Goal: Information Seeking & Learning: Find specific fact

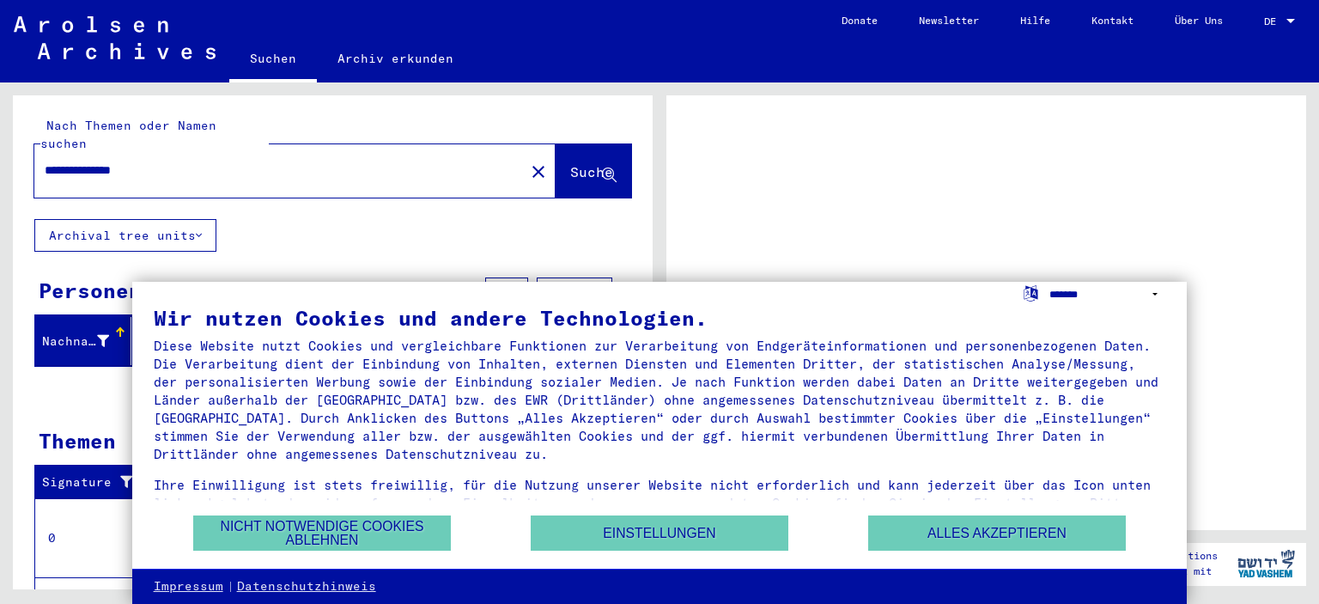
click at [1049, 282] on select "**********" at bounding box center [1107, 294] width 117 height 25
select select "*****"
click option "**********" at bounding box center [0, 0] width 0 height 0
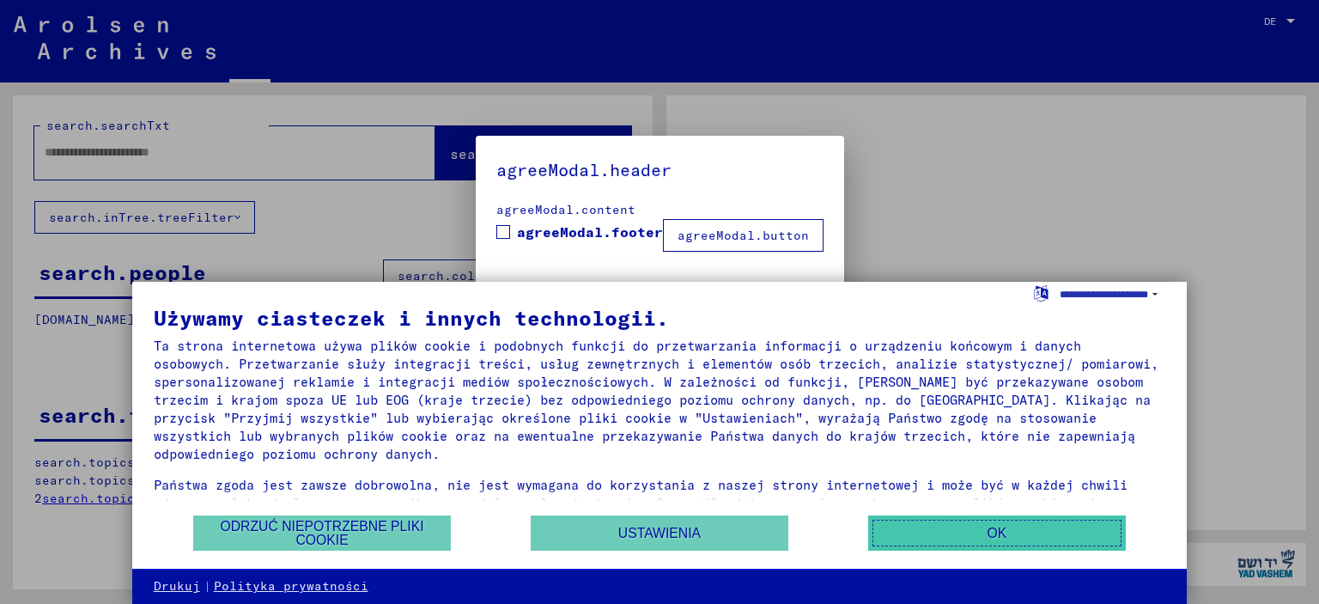
click at [1016, 527] on button "OK" at bounding box center [997, 532] width 258 height 35
type input "**********"
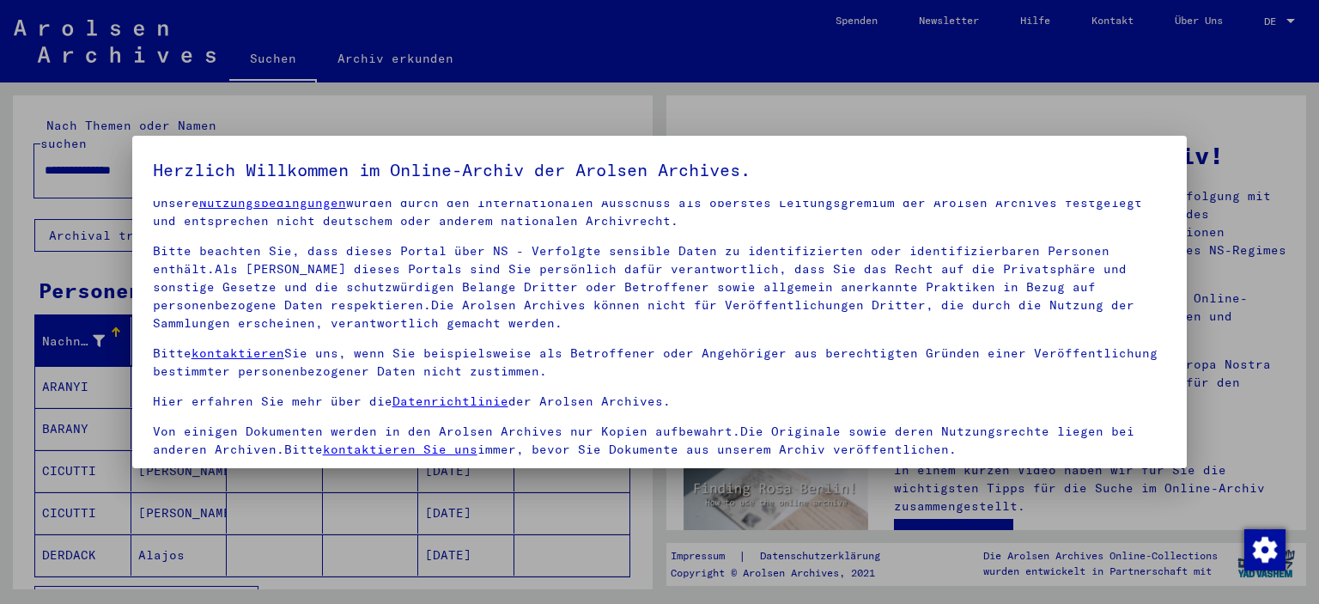
scroll to position [146, 0]
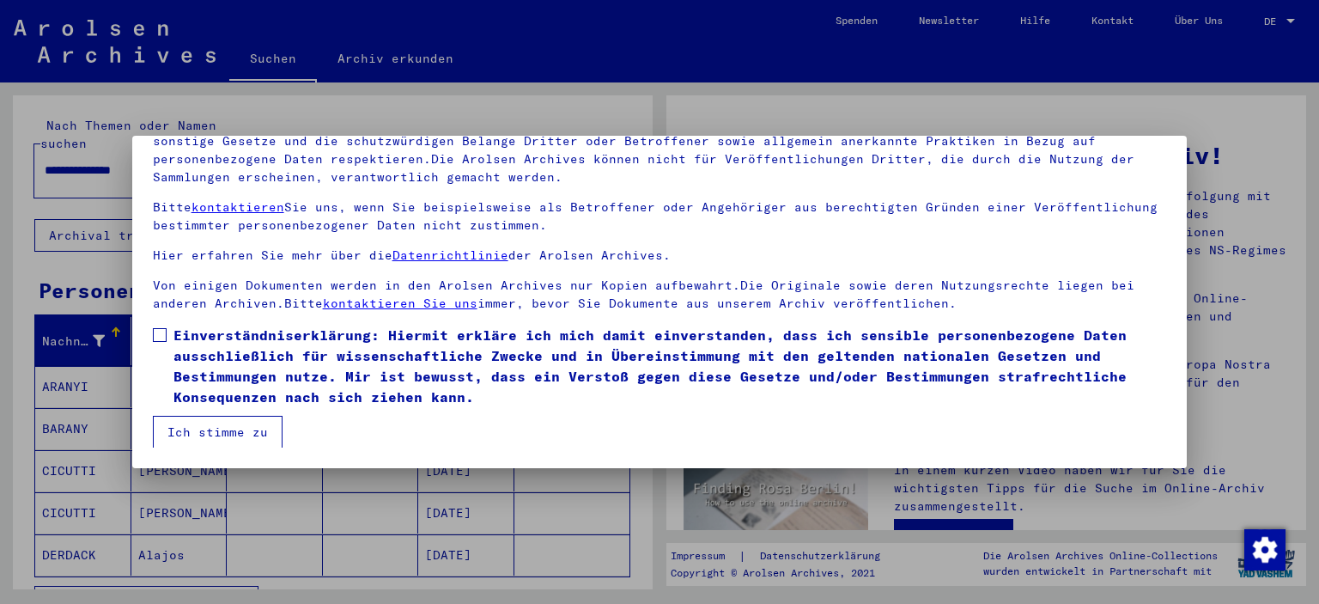
click at [161, 338] on span at bounding box center [160, 335] width 14 height 14
click at [183, 434] on button "Ich stimme zu" at bounding box center [218, 432] width 130 height 33
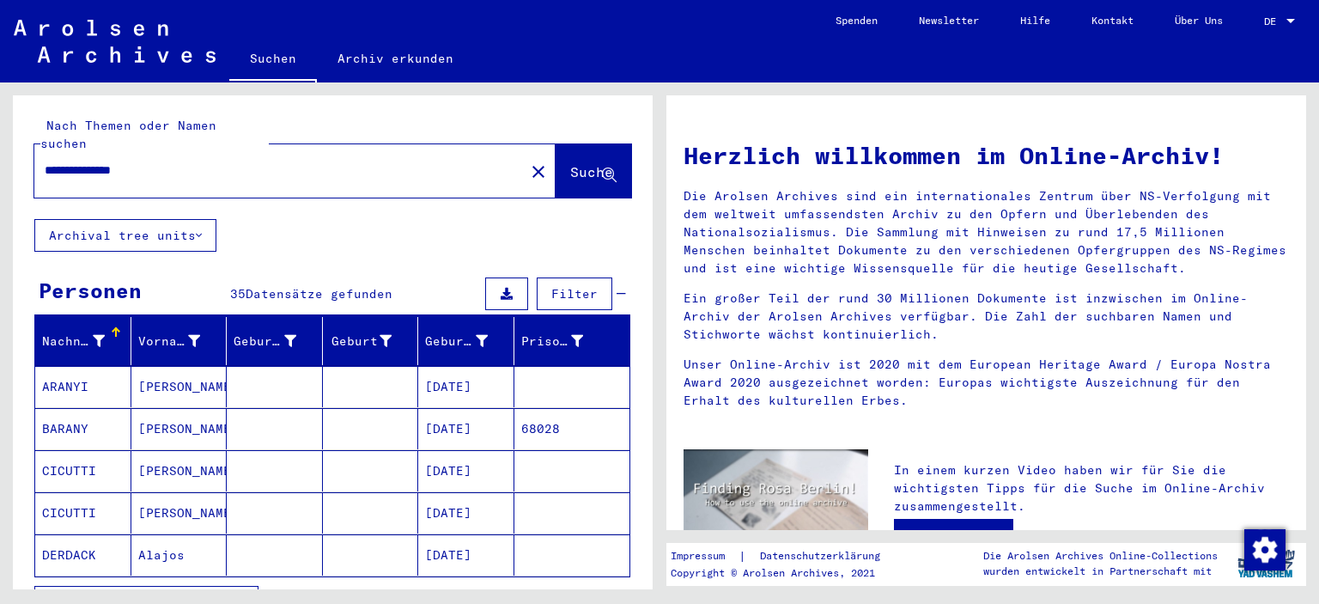
scroll to position [148, 0]
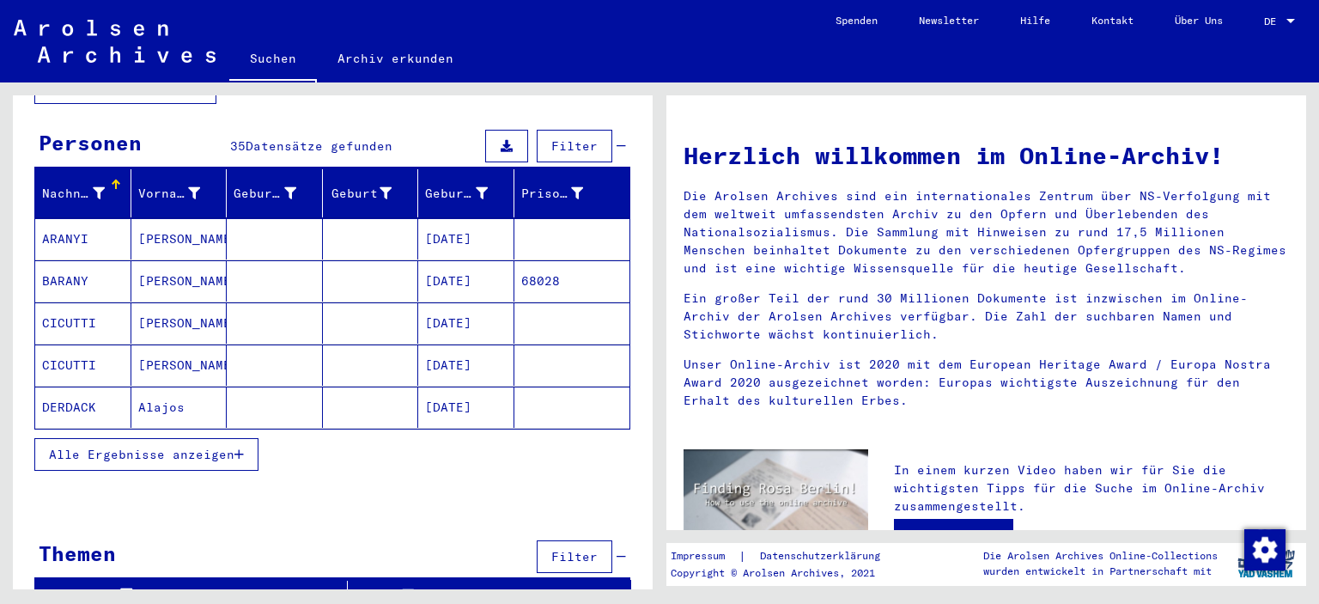
click at [1286, 29] on div "DE DE" at bounding box center [1281, 17] width 34 height 29
click at [1268, 36] on span "English" at bounding box center [1247, 30] width 42 height 13
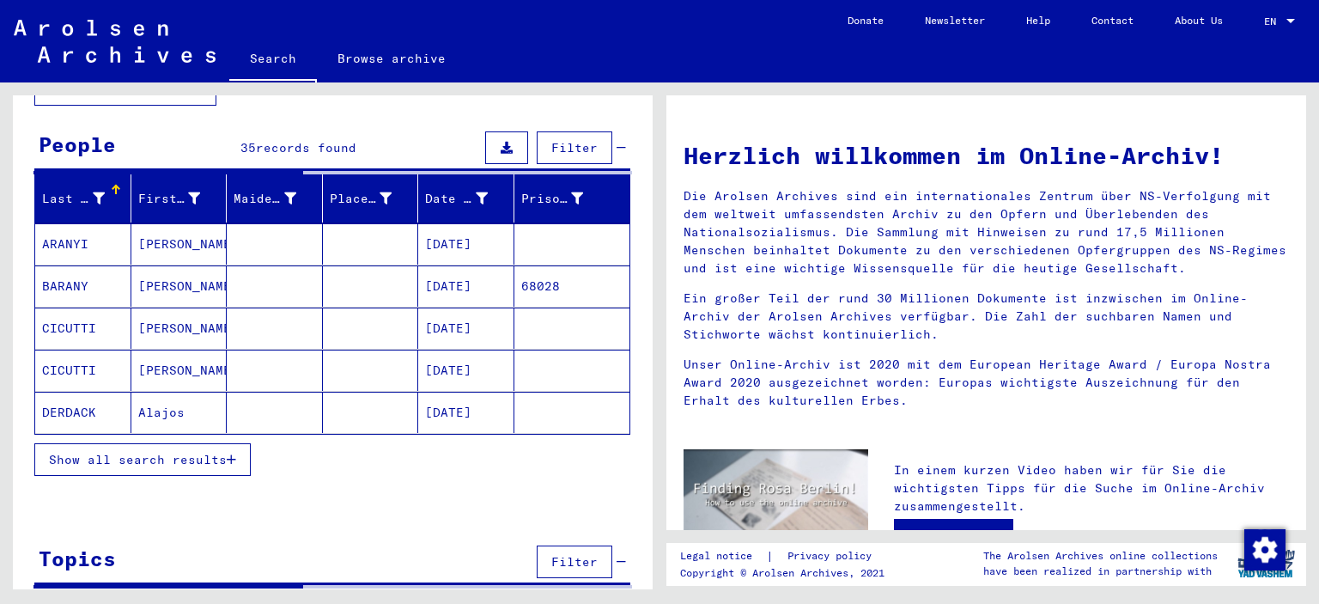
scroll to position [124, 0]
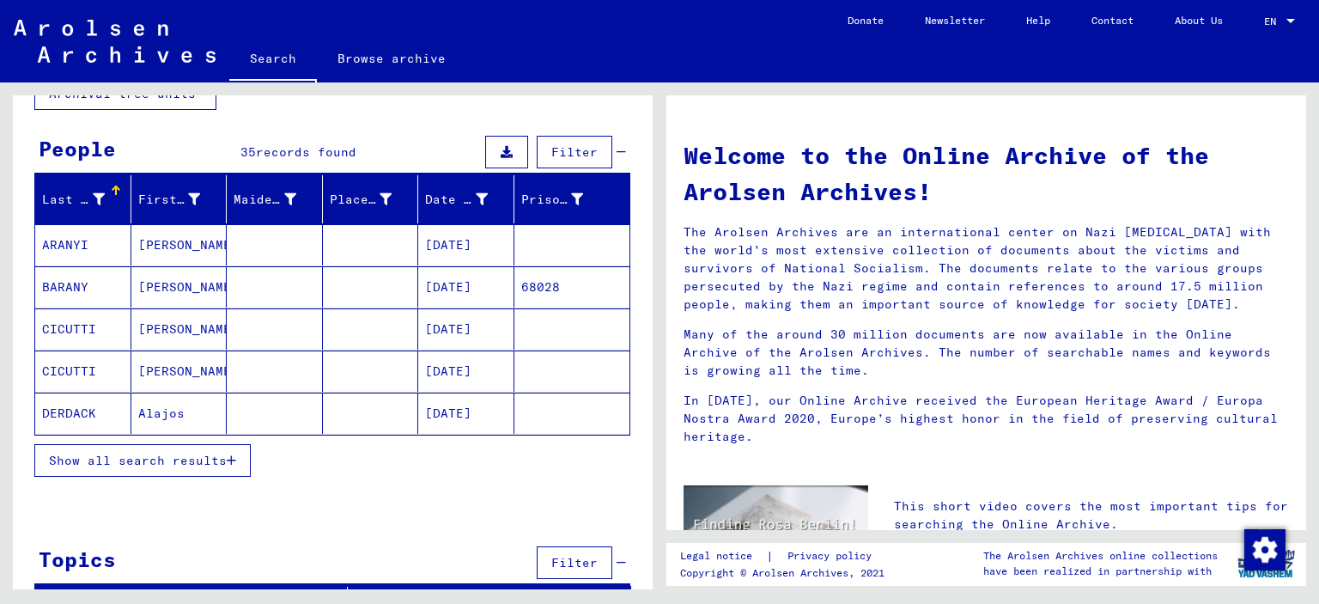
click at [201, 469] on button "Show all search results" at bounding box center [142, 460] width 216 height 33
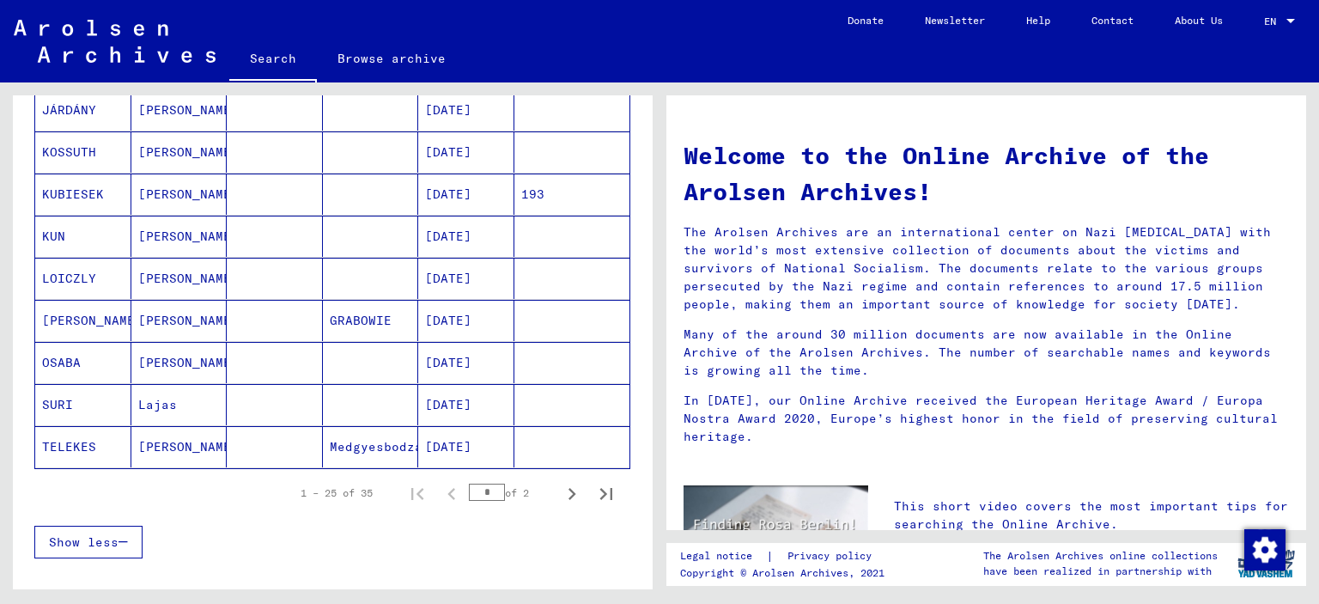
scroll to position [1020, 0]
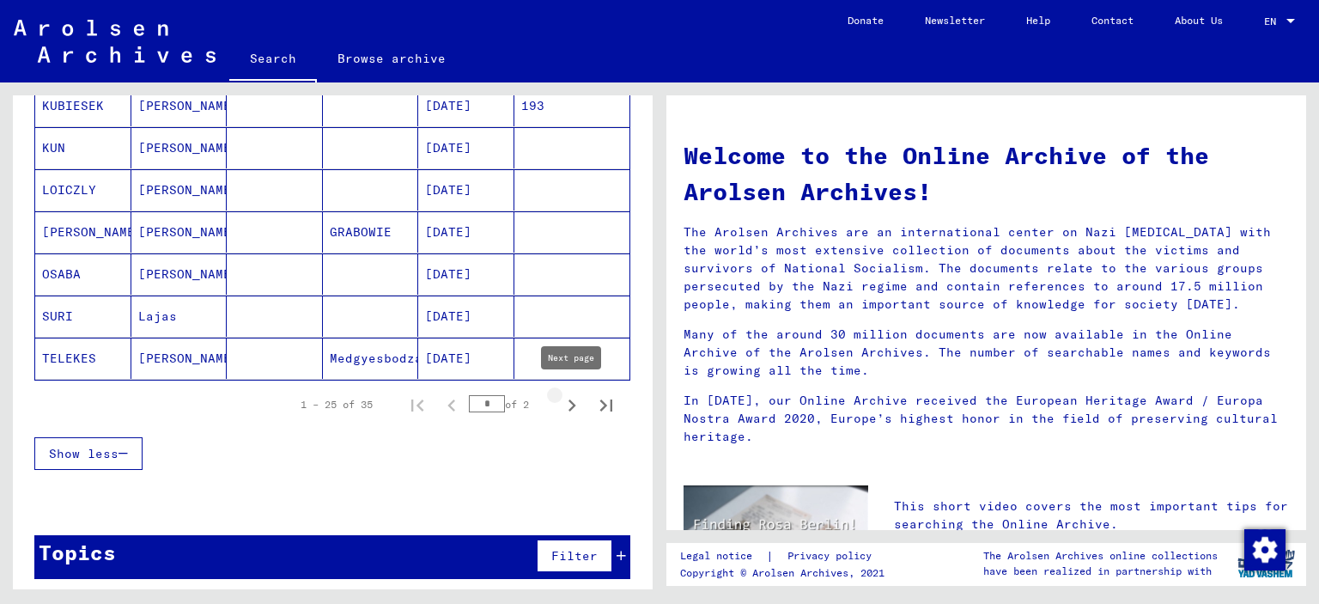
click at [581, 400] on icon "Next page" at bounding box center [572, 405] width 24 height 24
type input "*"
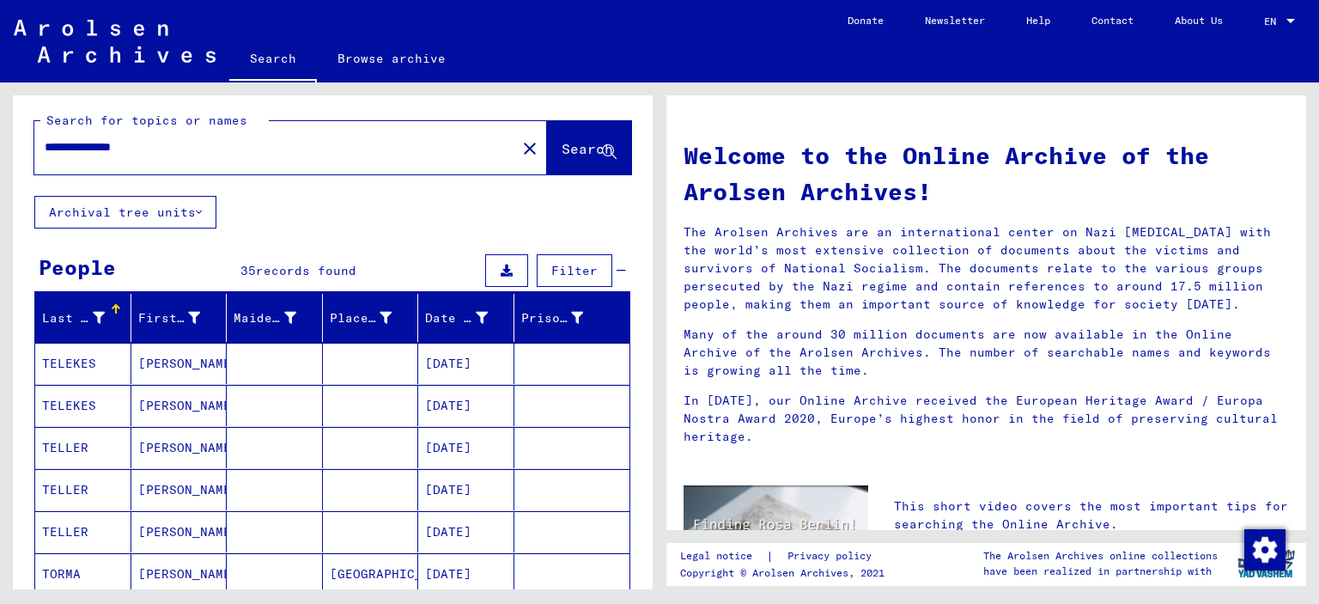
scroll to position [0, 0]
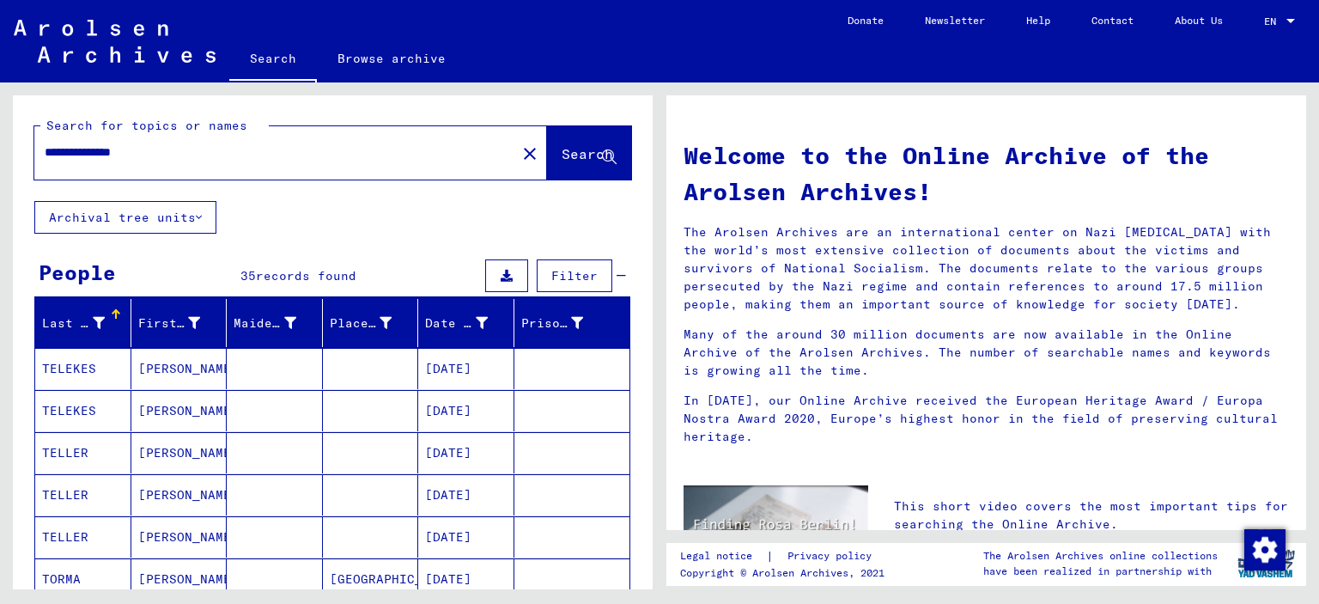
click at [115, 156] on input "**********" at bounding box center [270, 152] width 451 height 18
drag, startPoint x: 122, startPoint y: 155, endPoint x: 0, endPoint y: 207, distance: 132.4
click at [45, 161] on input "**********" at bounding box center [270, 152] width 451 height 18
type input "*****"
click at [565, 155] on span "Search" at bounding box center [588, 153] width 52 height 17
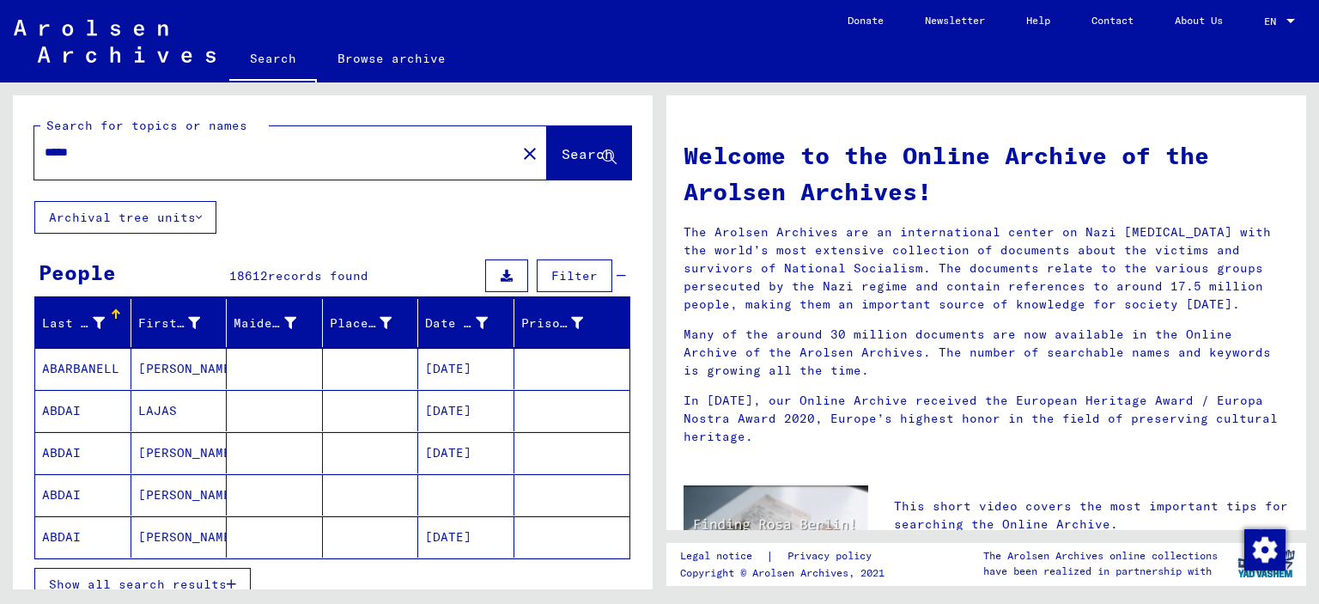
click at [196, 580] on span "Show all search results" at bounding box center [138, 583] width 178 height 15
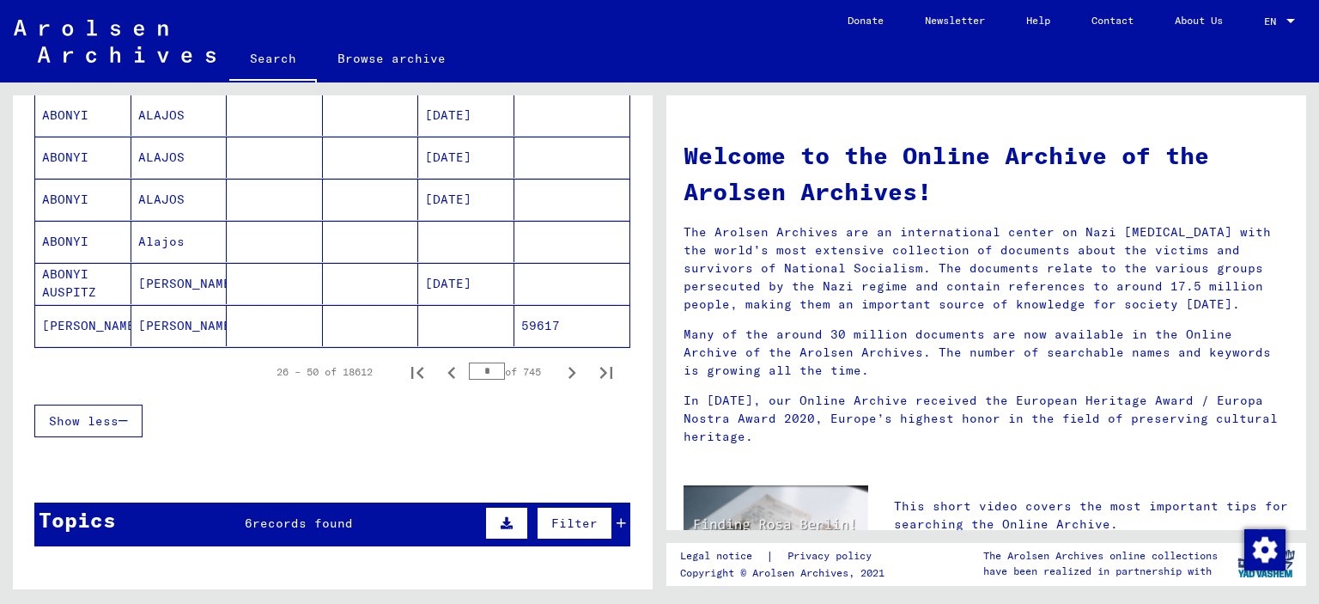
scroll to position [1137, 0]
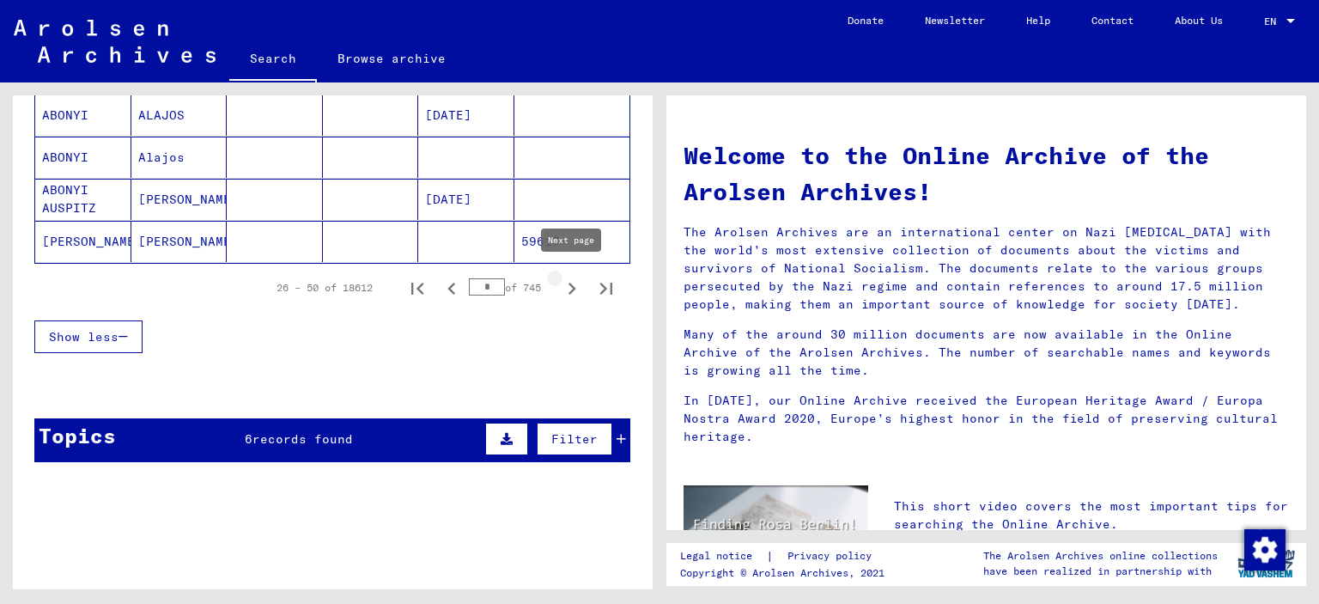
click at [565, 283] on icon "Next page" at bounding box center [572, 289] width 24 height 24
click at [561, 287] on icon "Next page" at bounding box center [572, 289] width 24 height 24
click at [559, 287] on button "Next page" at bounding box center [572, 288] width 34 height 34
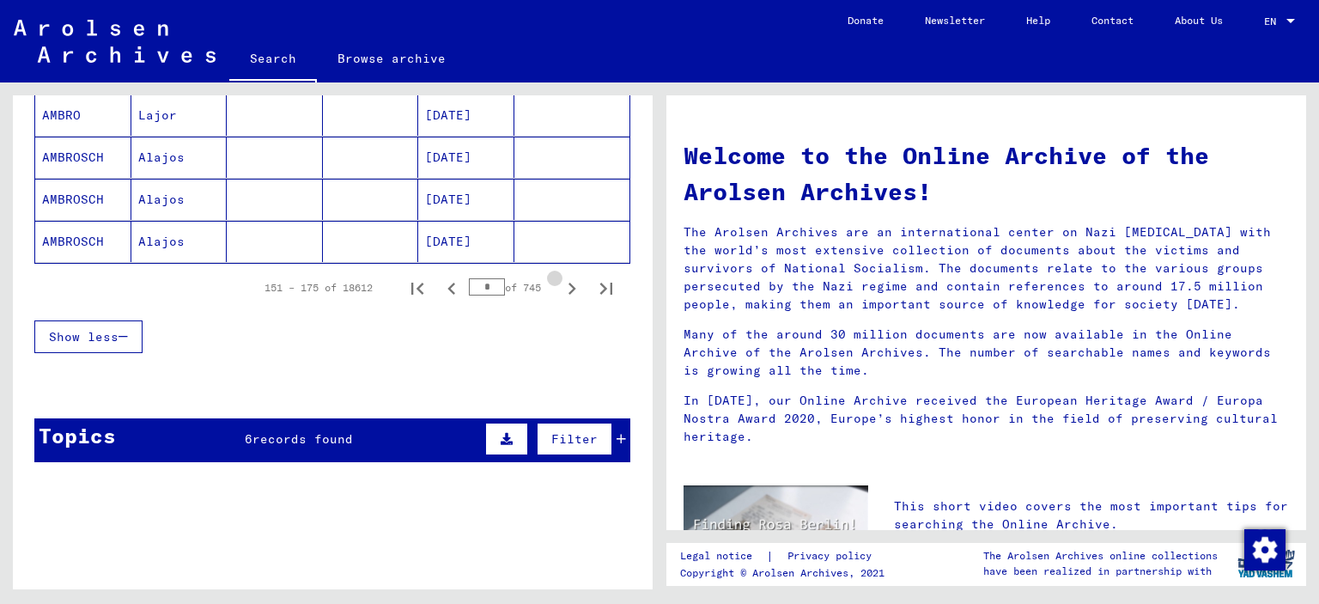
click at [559, 287] on button "Next page" at bounding box center [572, 288] width 34 height 34
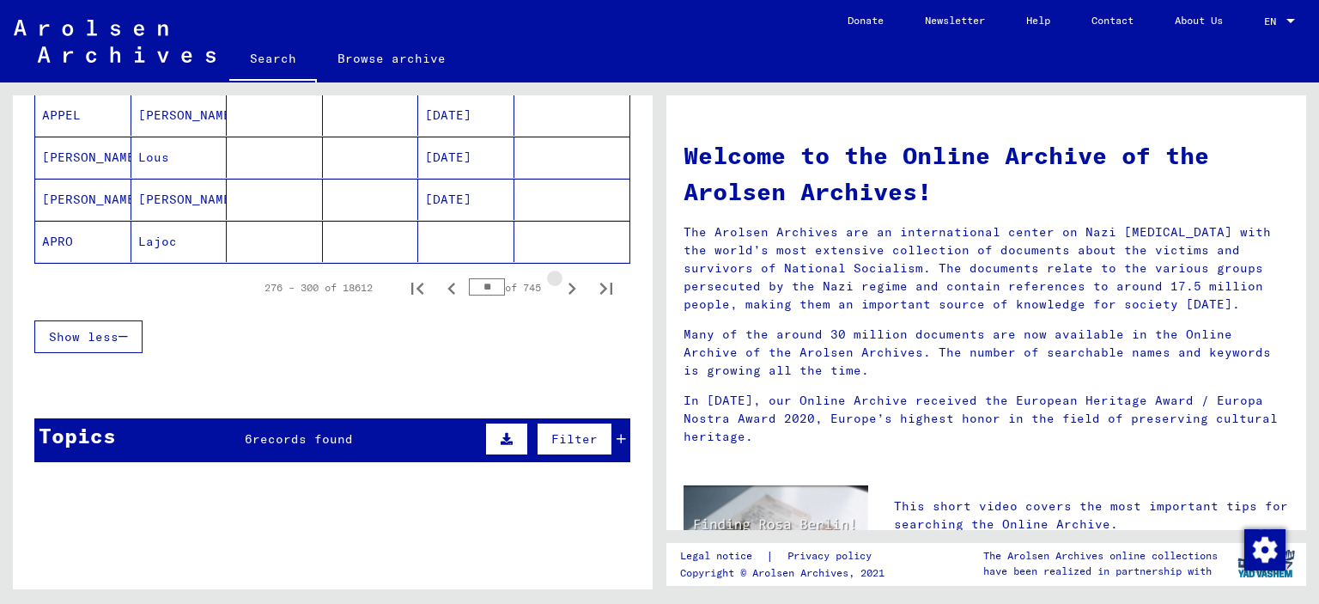
click at [559, 287] on button "Next page" at bounding box center [572, 288] width 34 height 34
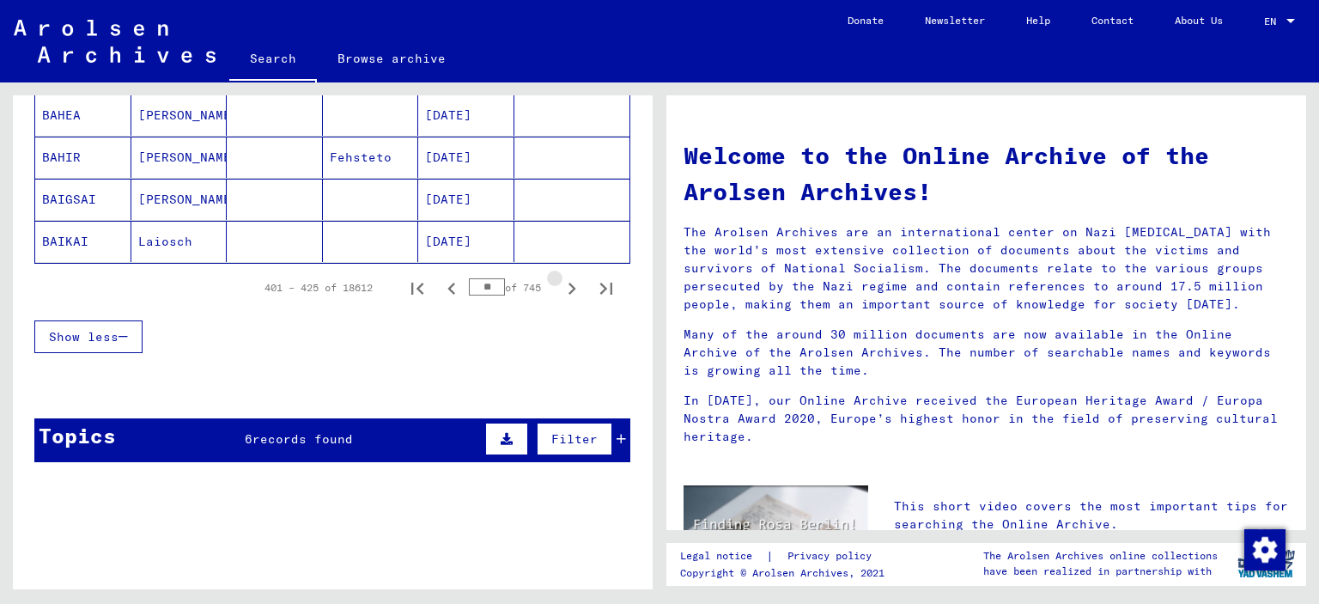
click at [559, 287] on button "Next page" at bounding box center [572, 288] width 34 height 34
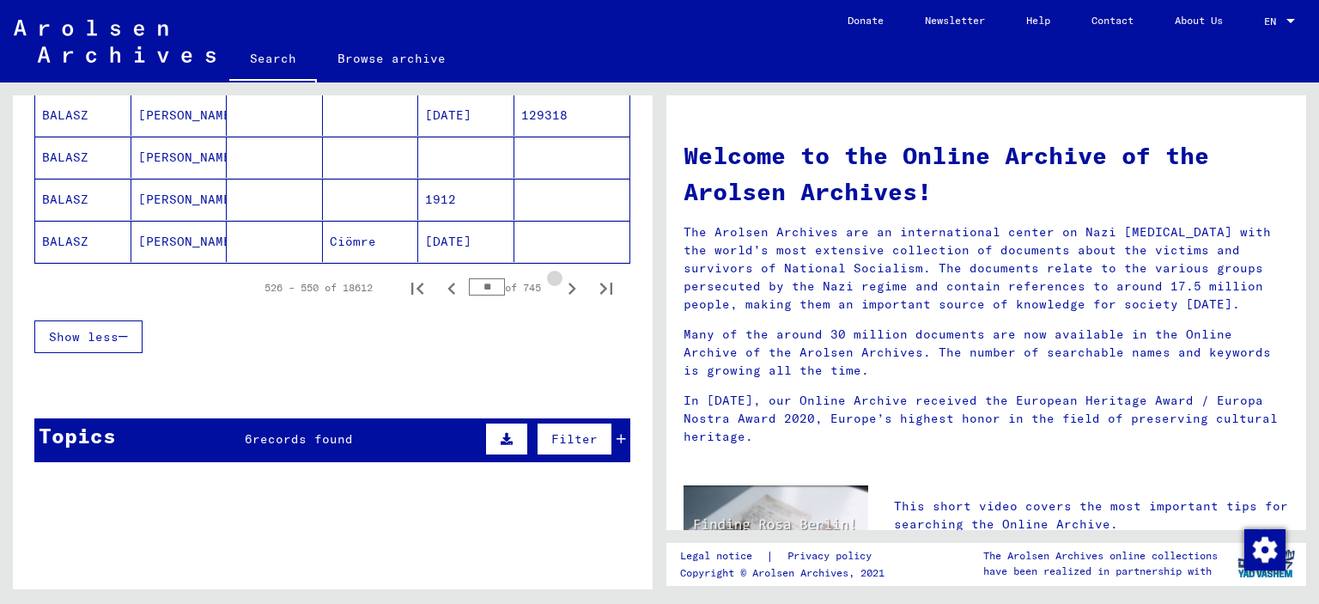
click at [559, 287] on button "Next page" at bounding box center [572, 288] width 34 height 34
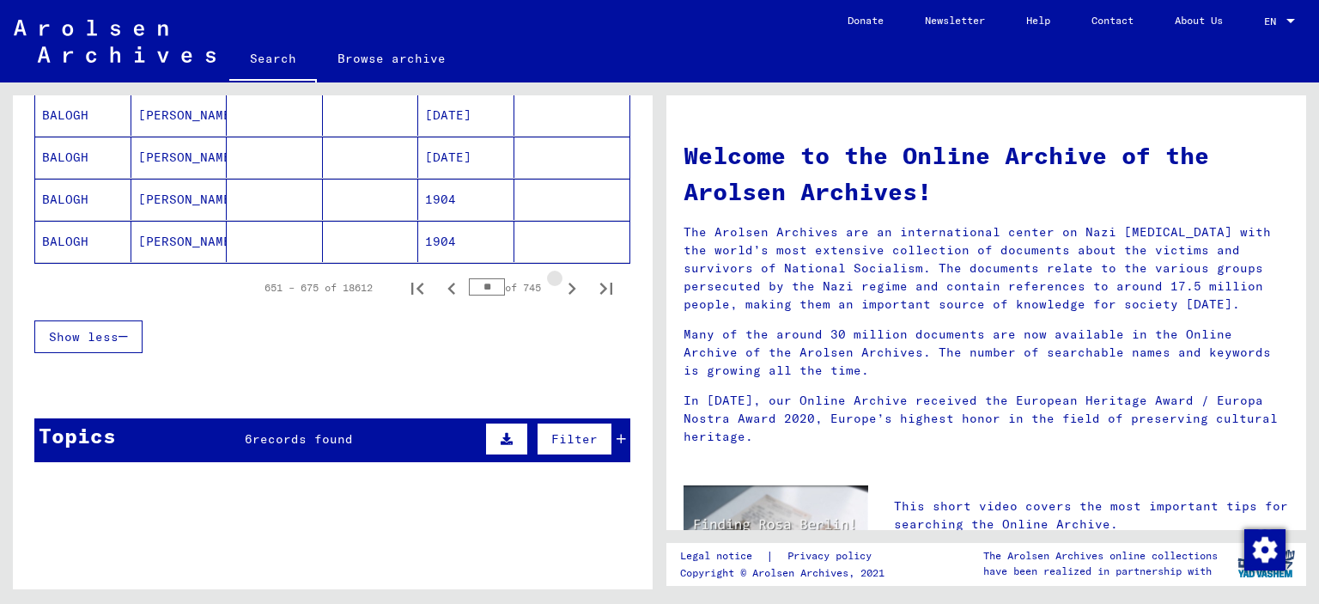
click at [559, 287] on button "Next page" at bounding box center [572, 288] width 34 height 34
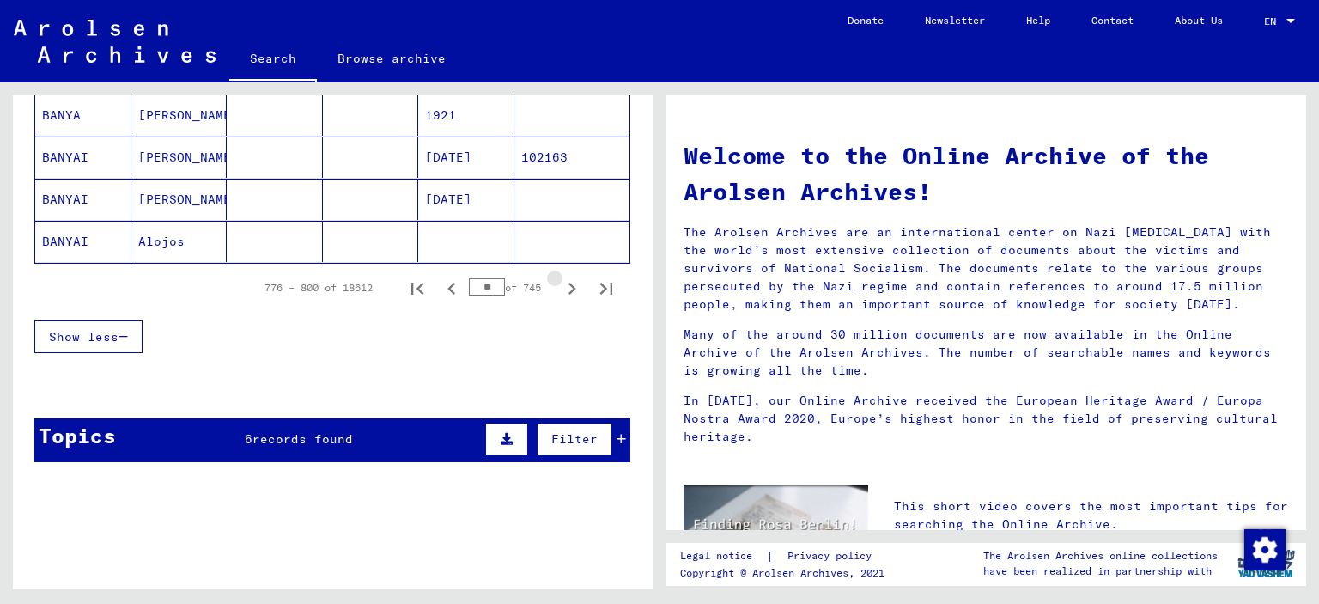
click at [559, 287] on button "Next page" at bounding box center [572, 288] width 34 height 34
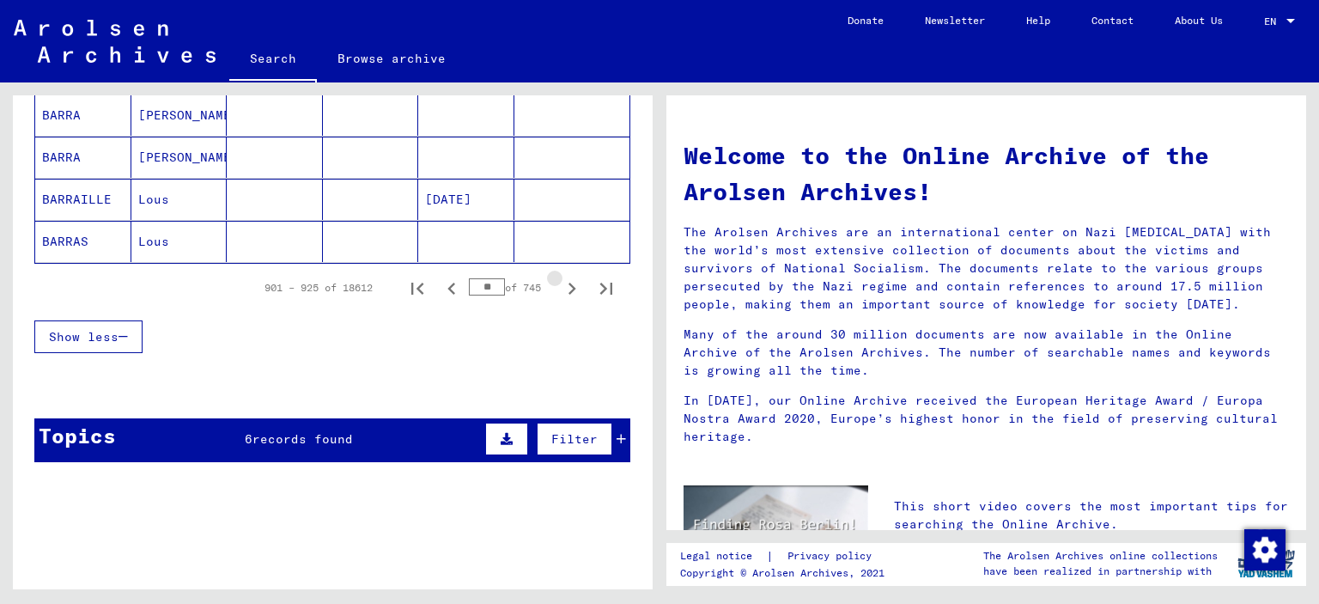
click at [559, 287] on button "Next page" at bounding box center [572, 288] width 34 height 34
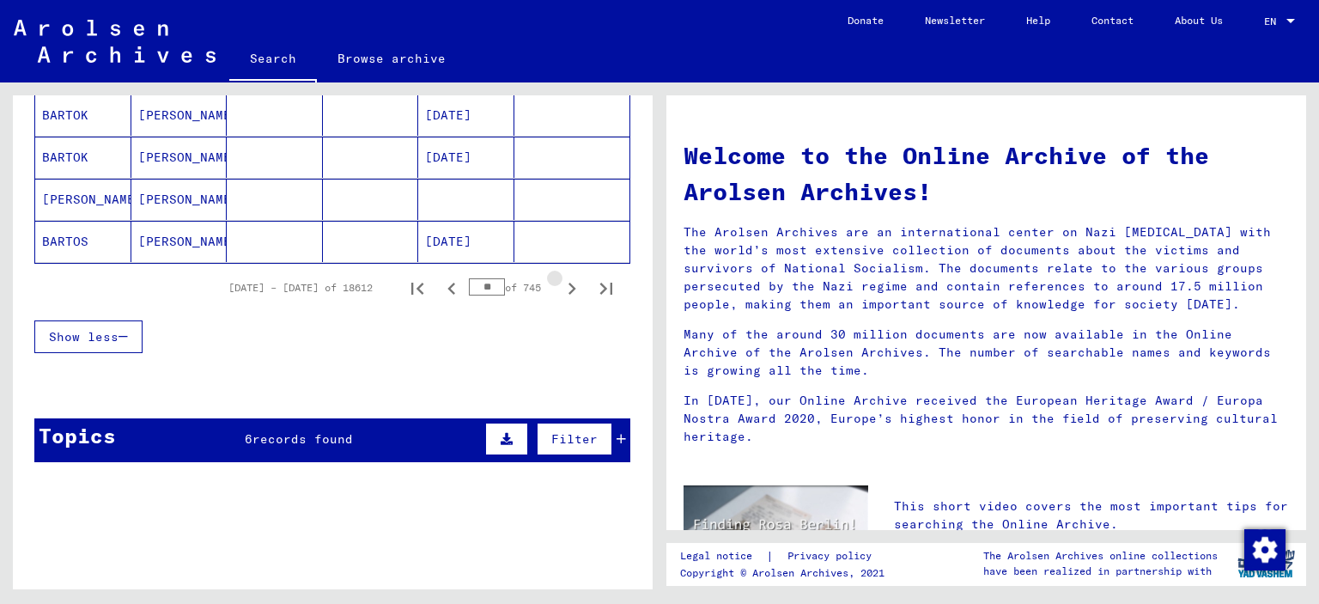
click at [559, 287] on button "Next page" at bounding box center [572, 288] width 34 height 34
click at [559, 288] on button "Next page" at bounding box center [572, 288] width 34 height 34
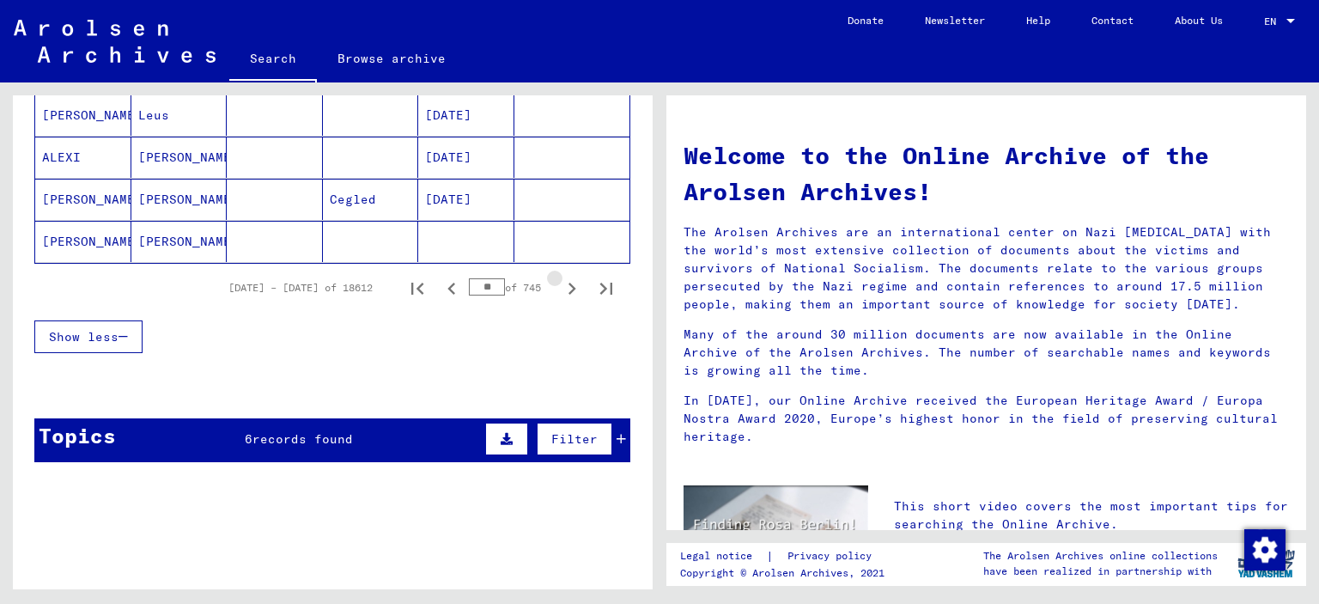
click at [558, 288] on button "Next page" at bounding box center [572, 288] width 34 height 34
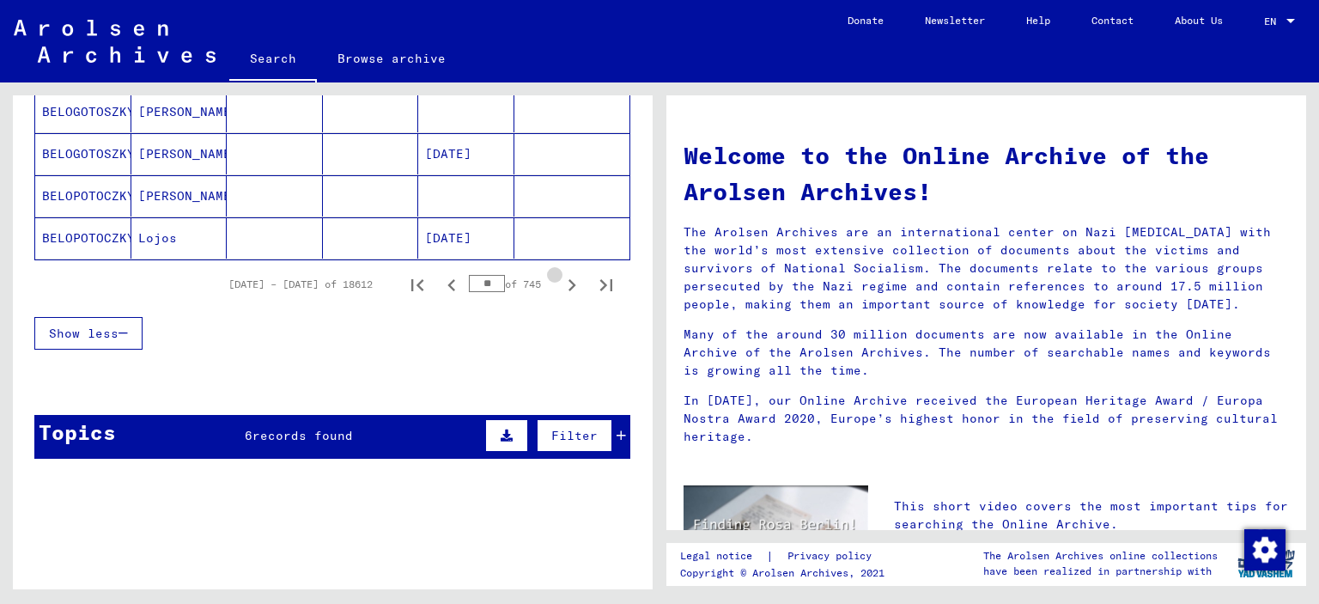
click at [558, 288] on button "Next page" at bounding box center [572, 284] width 34 height 34
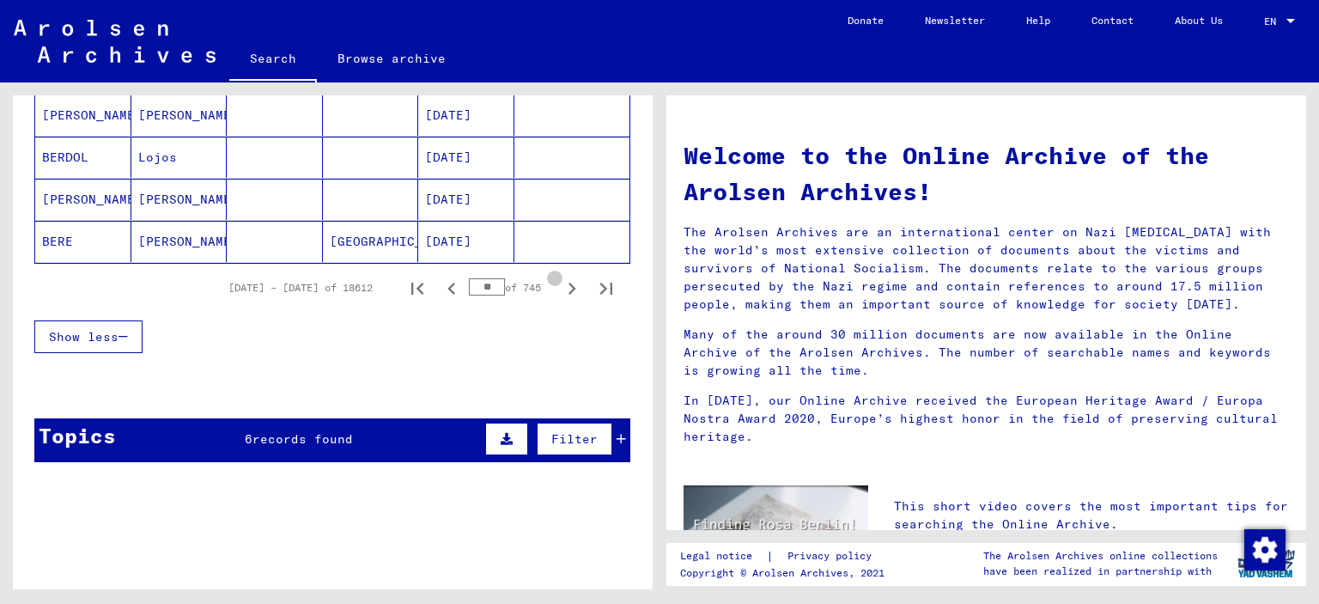
click at [558, 288] on button "Next page" at bounding box center [572, 288] width 34 height 34
click at [557, 289] on button "Next page" at bounding box center [572, 288] width 34 height 34
click at [557, 286] on button "Next page" at bounding box center [572, 288] width 34 height 34
click at [559, 278] on button "Next page" at bounding box center [572, 288] width 34 height 34
click at [560, 277] on button "Next page" at bounding box center [572, 288] width 34 height 34
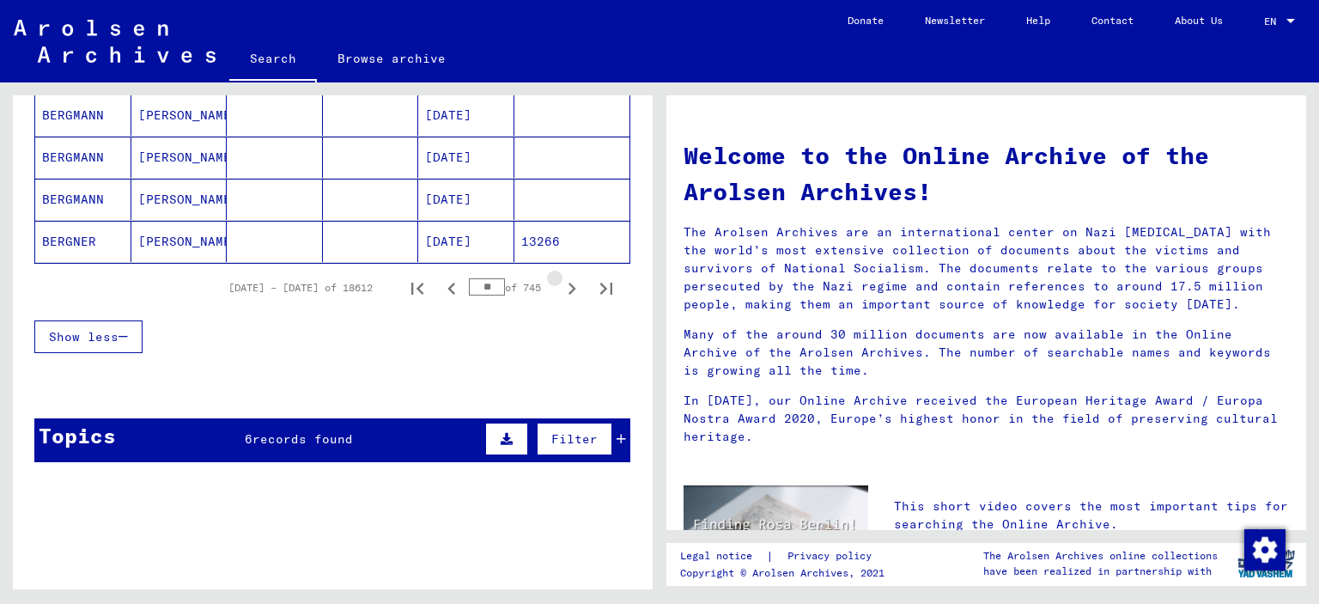
click at [560, 277] on icon "Next page" at bounding box center [572, 289] width 24 height 24
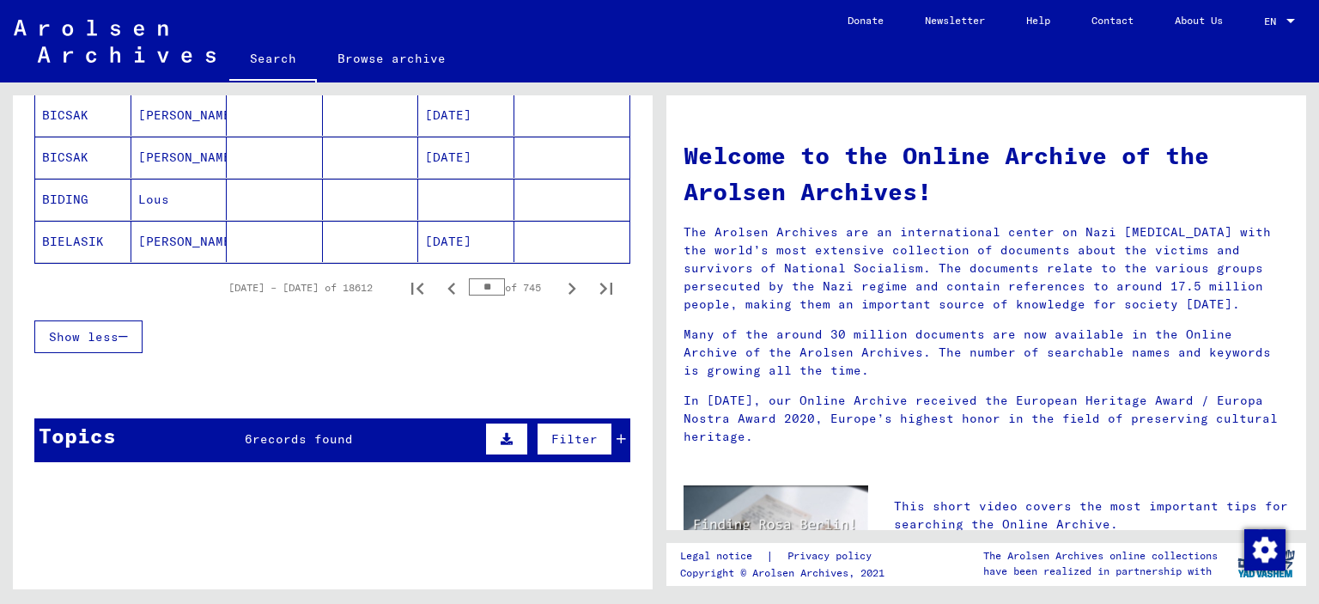
click at [569, 277] on icon "Next page" at bounding box center [572, 289] width 24 height 24
click at [569, 282] on icon "Next page" at bounding box center [572, 289] width 24 height 24
click at [569, 283] on icon "Next page" at bounding box center [572, 289] width 24 height 24
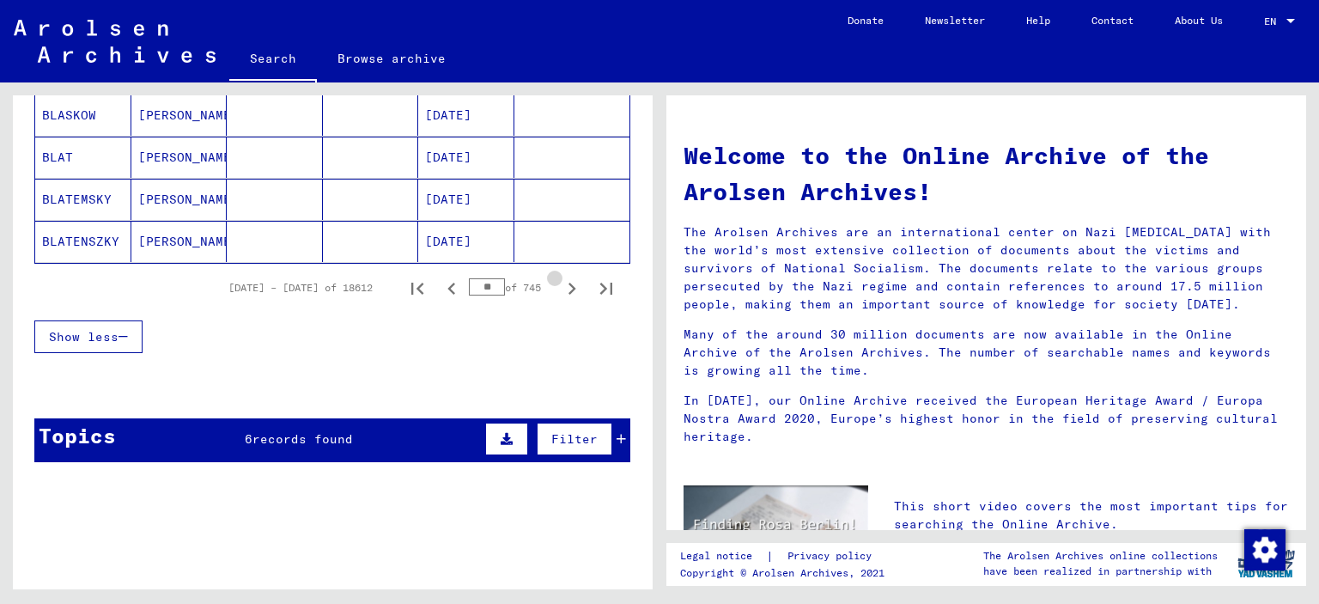
click at [565, 283] on icon "Next page" at bounding box center [572, 289] width 24 height 24
click at [573, 280] on icon "Next page" at bounding box center [572, 289] width 24 height 24
click at [574, 283] on icon "Next page" at bounding box center [573, 289] width 8 height 12
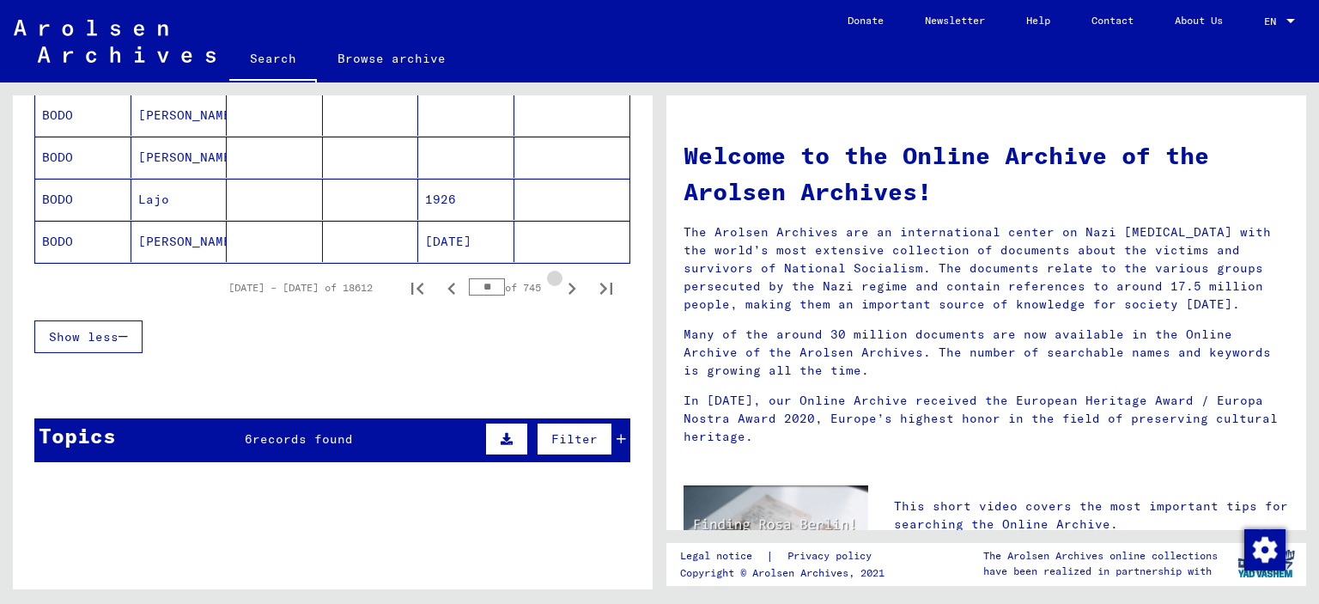
click at [574, 283] on icon "Next page" at bounding box center [573, 289] width 8 height 12
drag, startPoint x: 499, startPoint y: 281, endPoint x: 412, endPoint y: 291, distance: 87.4
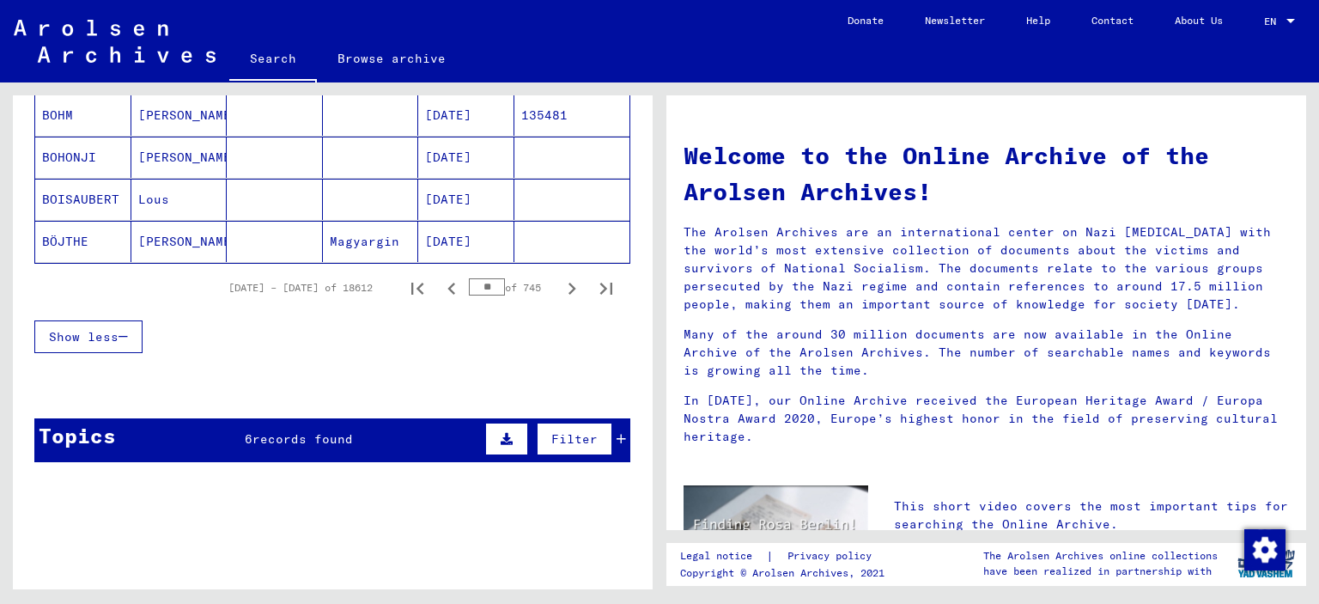
click at [469, 291] on input "**" at bounding box center [487, 286] width 36 height 17
click at [569, 277] on icon "Next page" at bounding box center [572, 289] width 24 height 24
click at [569, 280] on icon "Next page" at bounding box center [572, 289] width 24 height 24
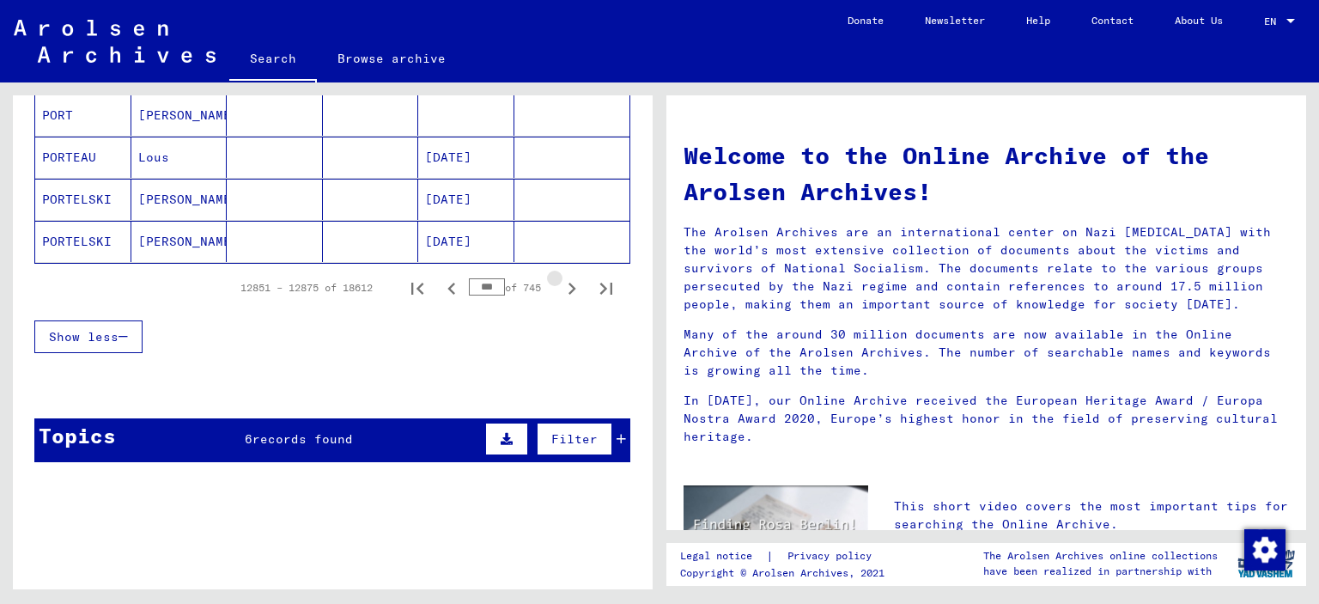
click at [568, 280] on icon "Next page" at bounding box center [572, 289] width 24 height 24
click at [565, 281] on icon "Next page" at bounding box center [572, 289] width 24 height 24
click at [562, 282] on icon "Next page" at bounding box center [572, 289] width 24 height 24
click at [558, 282] on button "Next page" at bounding box center [572, 288] width 34 height 34
click at [557, 282] on button "Next page" at bounding box center [572, 288] width 34 height 34
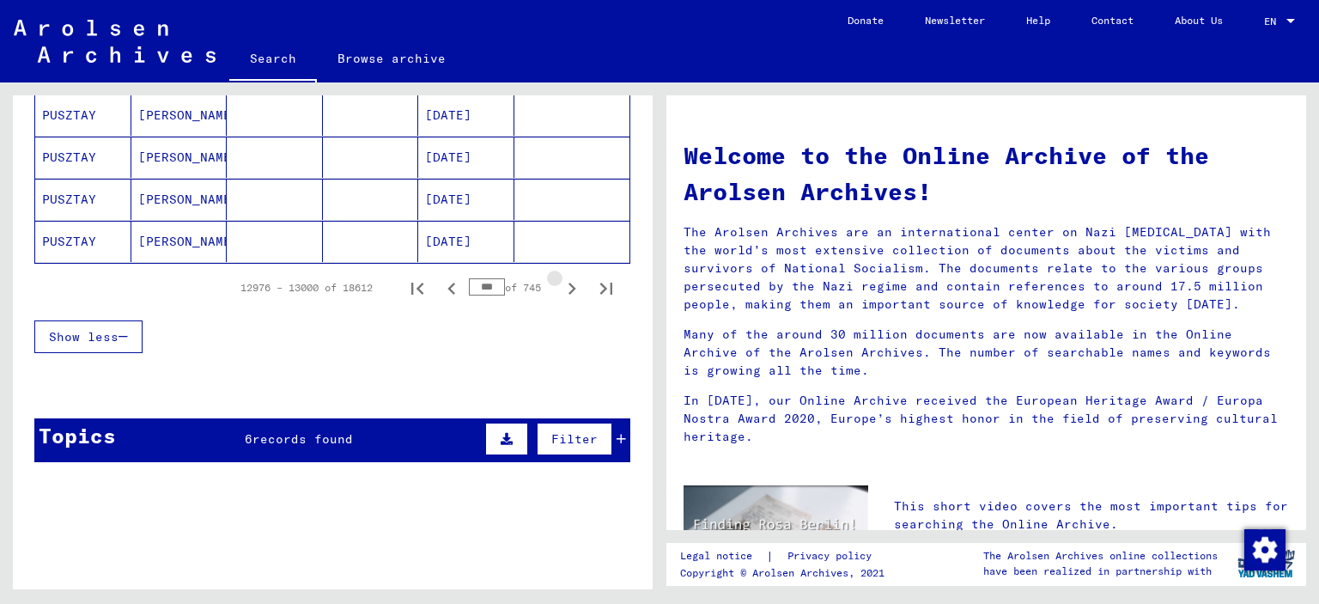
scroll to position [1141, 0]
click at [572, 281] on icon "Next page" at bounding box center [572, 289] width 24 height 24
click at [572, 282] on icon "Next page" at bounding box center [572, 289] width 24 height 24
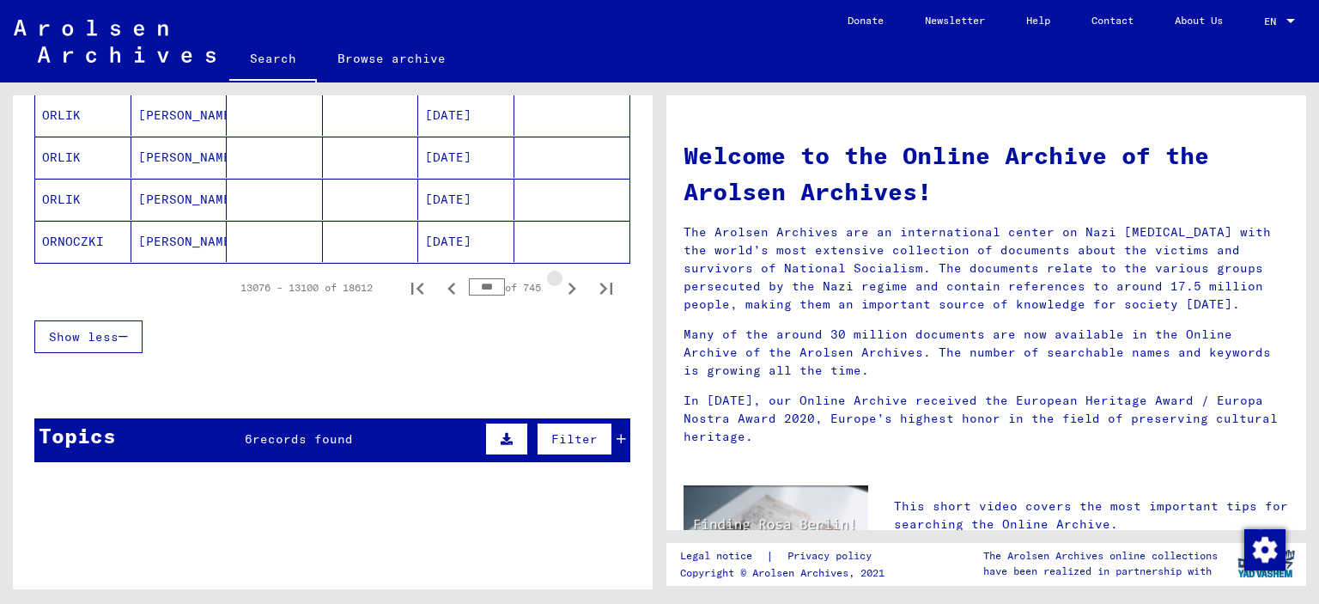
click at [572, 282] on icon "Next page" at bounding box center [572, 289] width 24 height 24
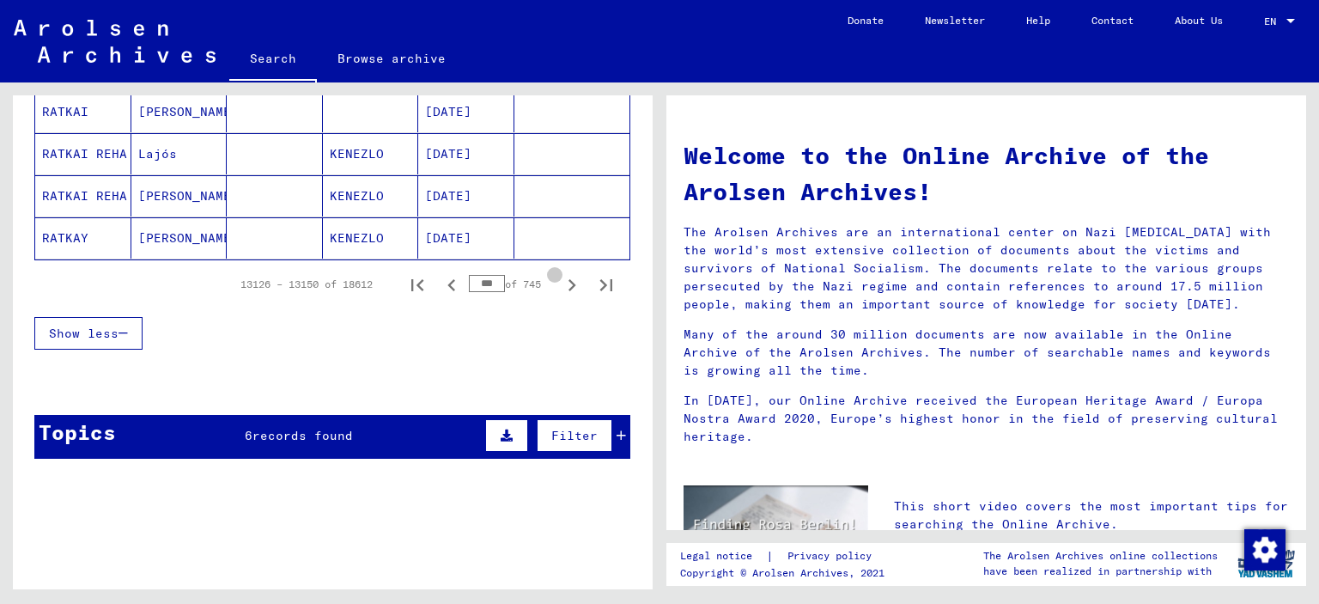
click at [572, 282] on icon "Next page" at bounding box center [572, 285] width 24 height 24
click at [573, 282] on icon "Next page" at bounding box center [572, 285] width 24 height 24
click at [573, 281] on icon "Next page" at bounding box center [573, 285] width 8 height 12
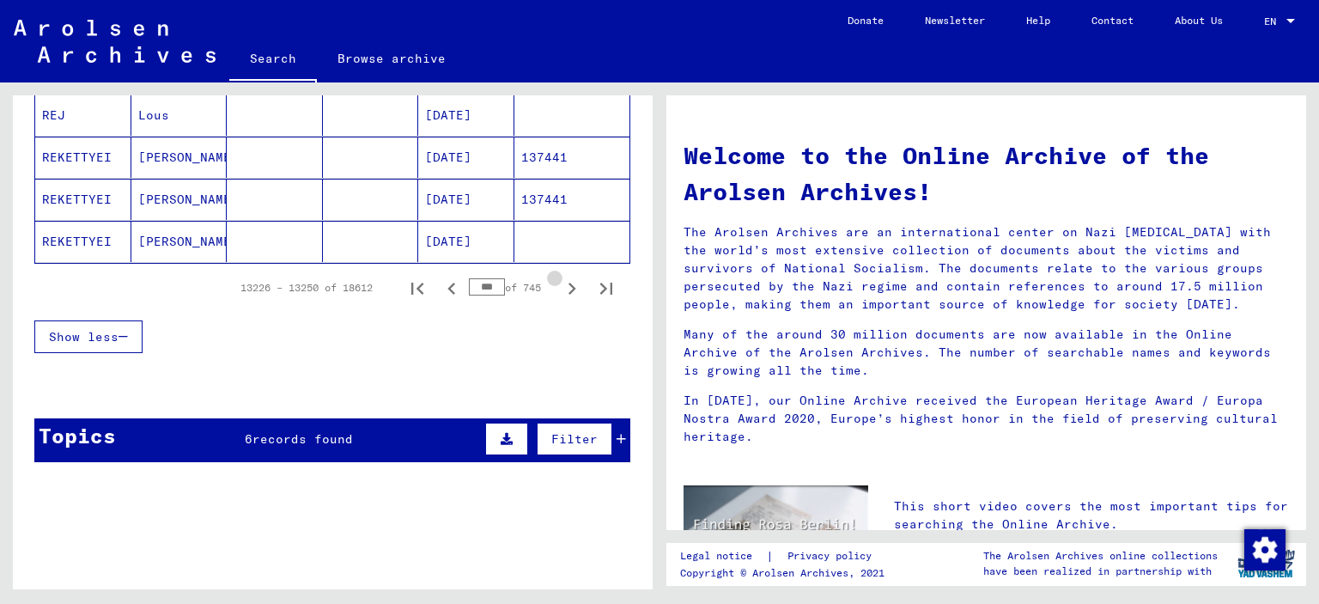
click at [575, 281] on icon "Next page" at bounding box center [572, 289] width 24 height 24
click at [576, 282] on icon "Next page" at bounding box center [572, 289] width 24 height 24
drag, startPoint x: 500, startPoint y: 282, endPoint x: 278, endPoint y: 277, distance: 221.6
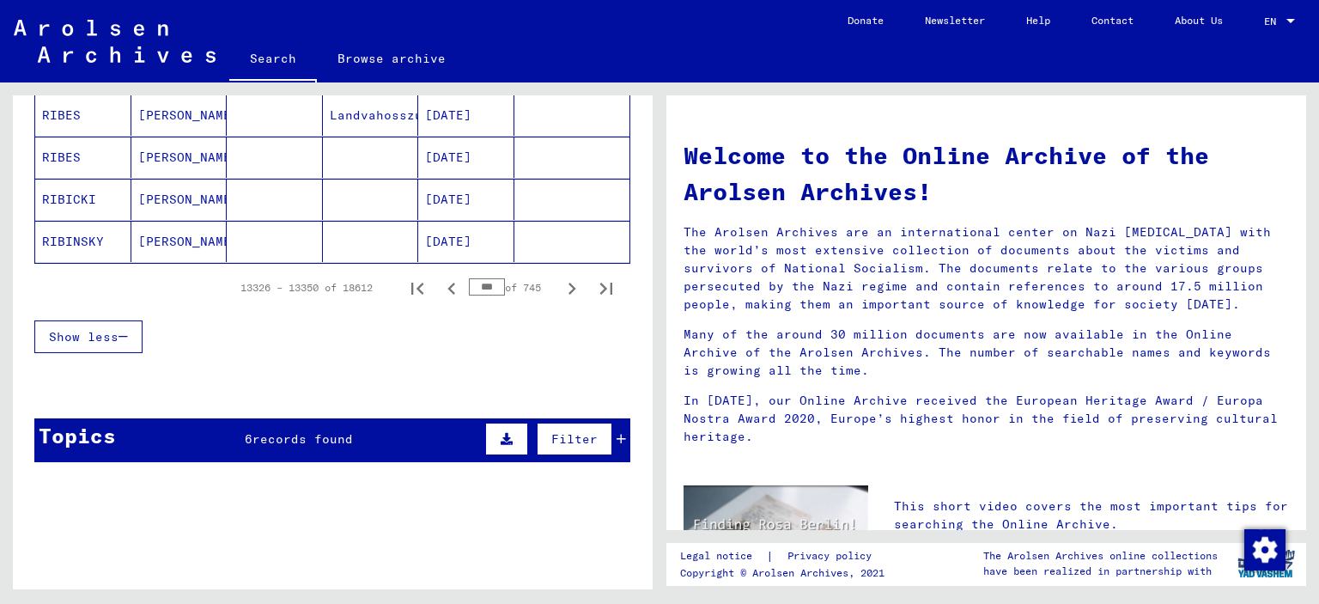
click at [469, 278] on input "***" at bounding box center [487, 286] width 36 height 17
type input "***"
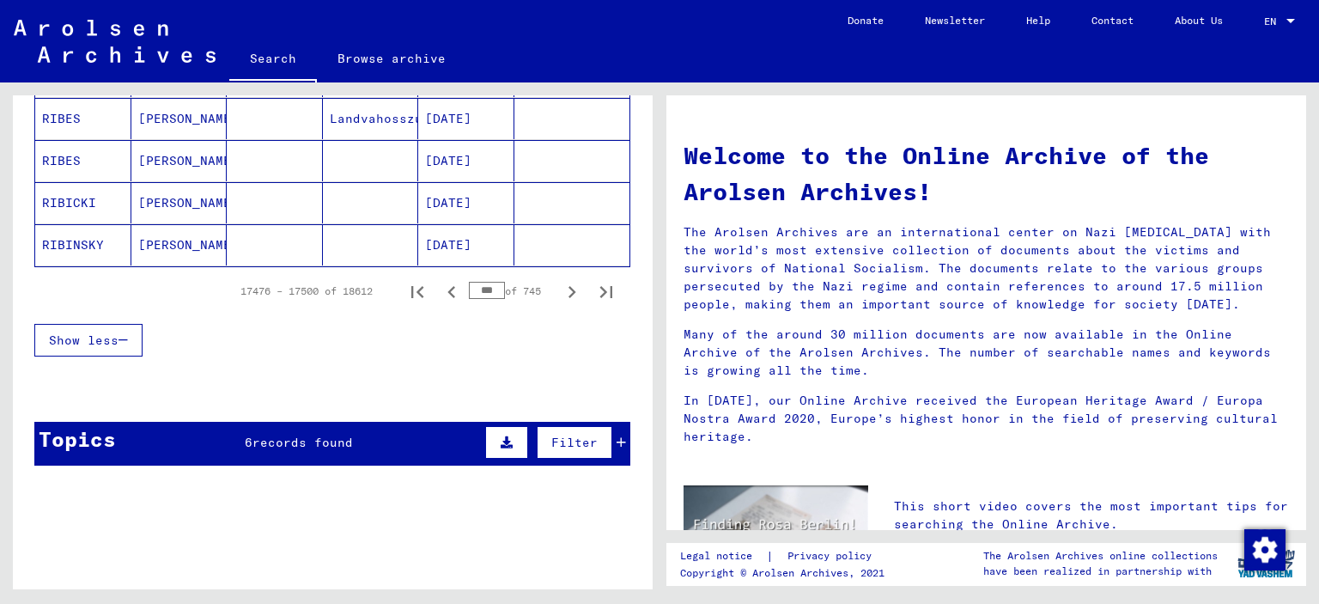
scroll to position [1141, 0]
